Goal: Information Seeking & Learning: Understand process/instructions

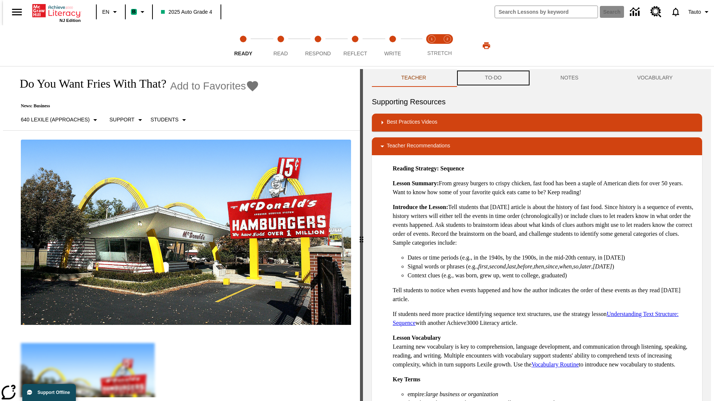
click at [492, 78] on button "TO-DO" at bounding box center [492, 78] width 75 height 18
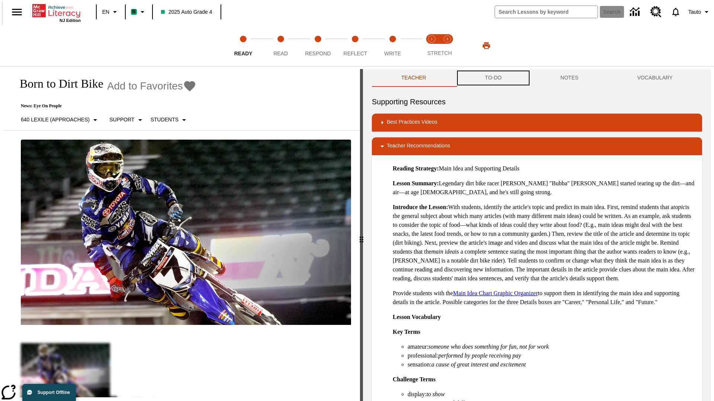
click at [492, 78] on button "TO-DO" at bounding box center [492, 78] width 75 height 18
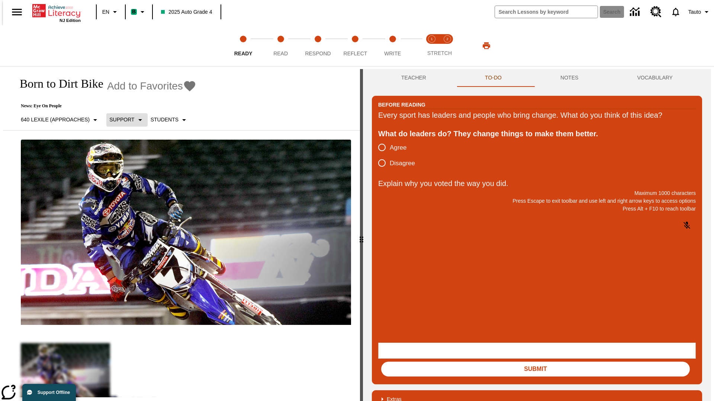
click at [123, 120] on p "Support" at bounding box center [121, 120] width 25 height 8
click at [132, 163] on p "Support" at bounding box center [132, 163] width 44 height 8
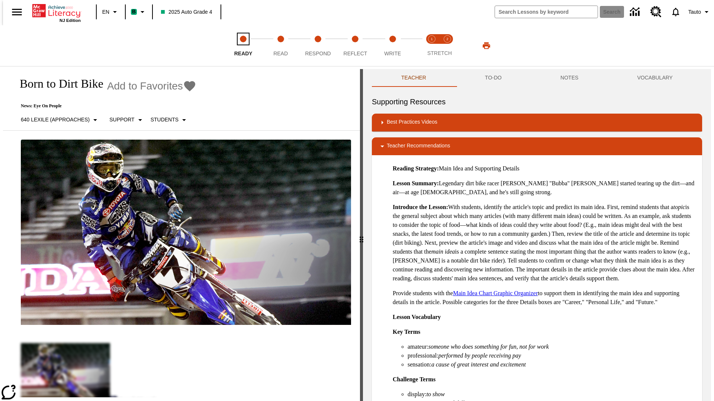
click at [243, 46] on span "Ready" at bounding box center [243, 50] width 18 height 13
click at [492, 78] on button "TO-DO" at bounding box center [492, 78] width 75 height 18
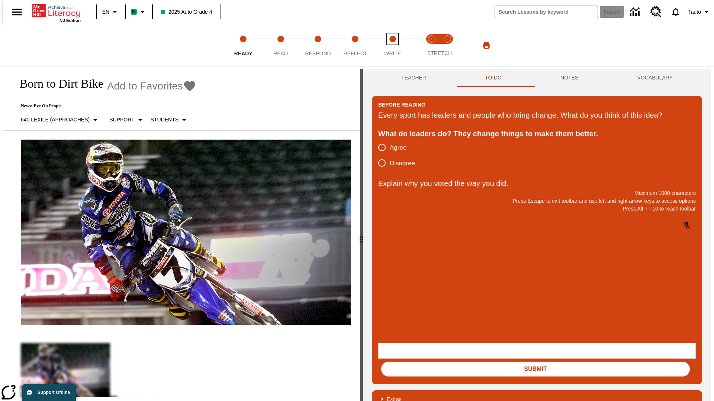
click at [392, 46] on span "Write" at bounding box center [392, 50] width 17 height 13
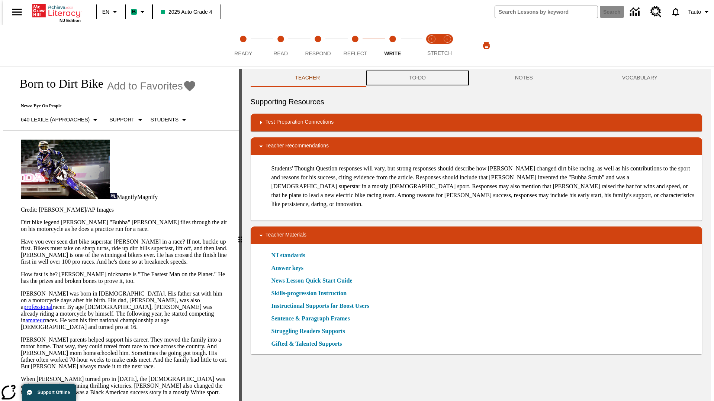
scroll to position [0, 0]
